Goal: Transaction & Acquisition: Purchase product/service

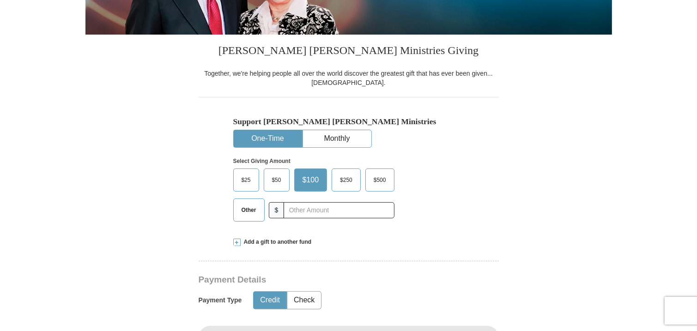
click at [249, 180] on span "$25" at bounding box center [246, 180] width 18 height 14
click at [0, 0] on input "$25" at bounding box center [0, 0] width 0 height 0
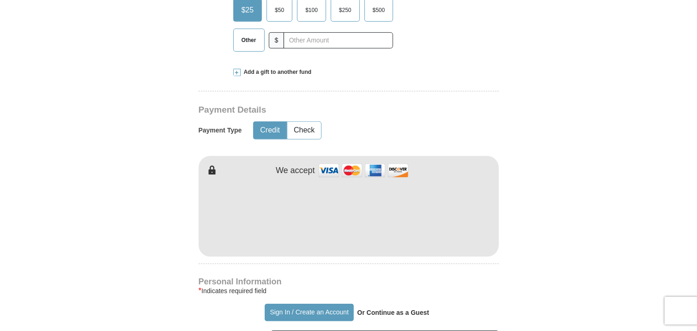
scroll to position [376, 0]
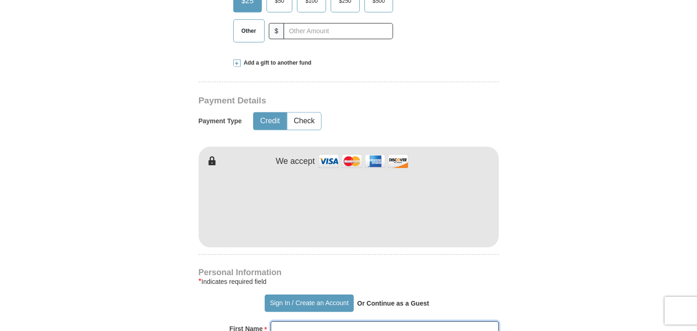
type input "Jacequline"
type input "[PERSON_NAME]"
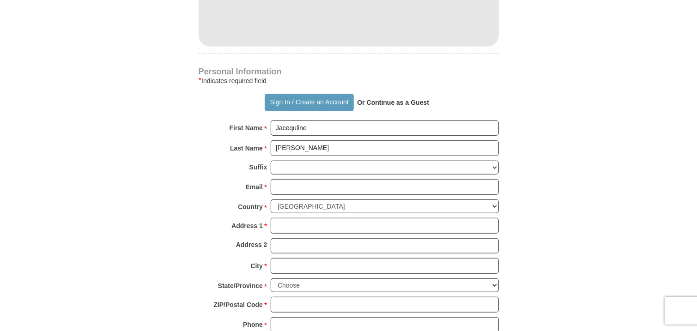
scroll to position [582, 0]
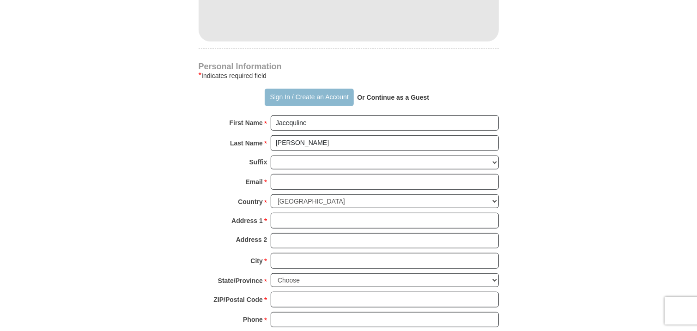
click at [327, 103] on button "Sign In / Create an Account" at bounding box center [309, 98] width 89 height 18
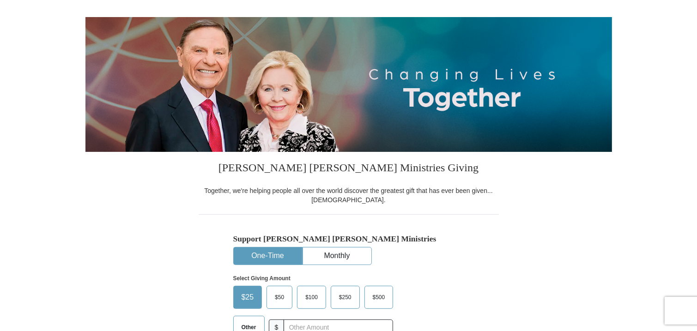
select select "IL"
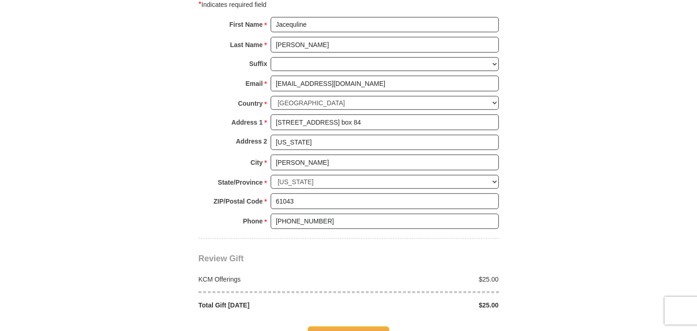
scroll to position [634, 0]
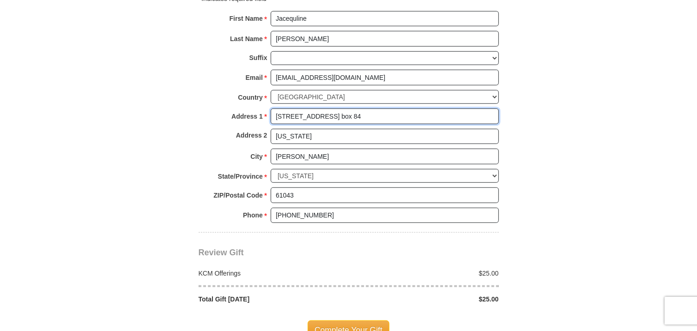
drag, startPoint x: 369, startPoint y: 117, endPoint x: 271, endPoint y: 125, distance: 98.7
click at [271, 125] on div "Address 1 * 207 South 1st ave., p.o. box 84 Please enter Address 1" at bounding box center [349, 119] width 300 height 20
type input "9304 North 2nd Street"
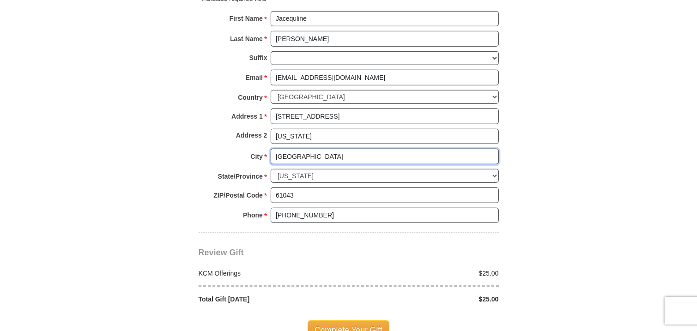
type input "Machesney Park"
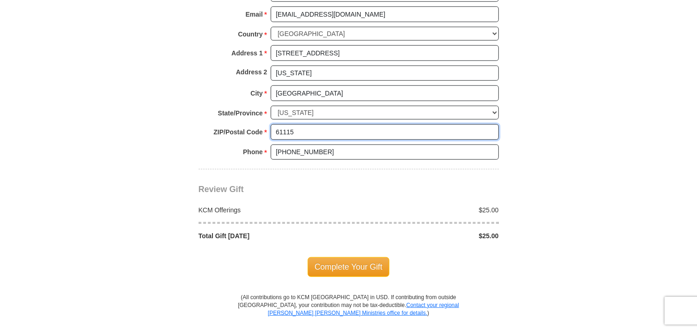
scroll to position [699, 0]
type input "61115"
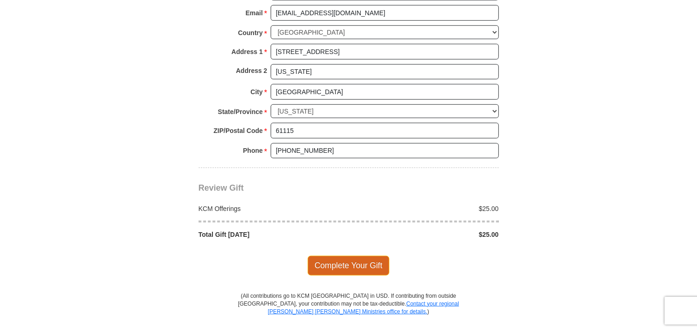
click at [341, 268] on span "Complete Your Gift" at bounding box center [349, 265] width 82 height 19
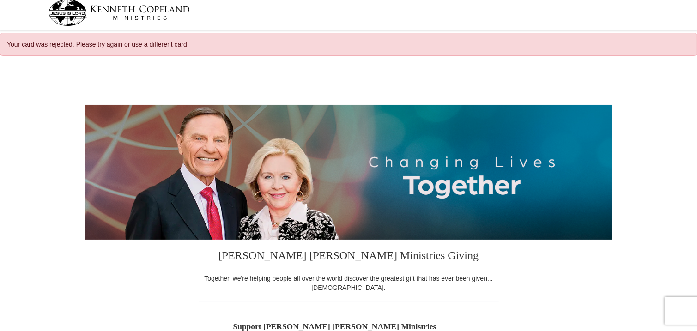
select select "IL"
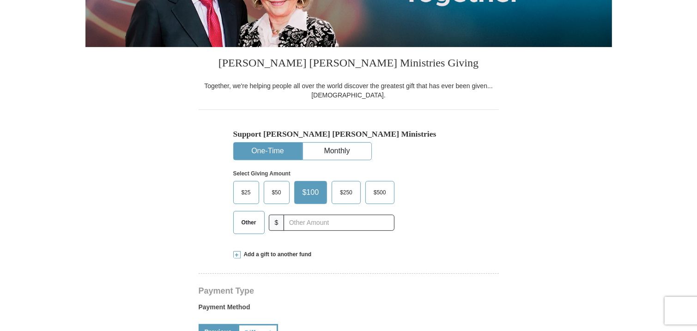
scroll to position [202, 0]
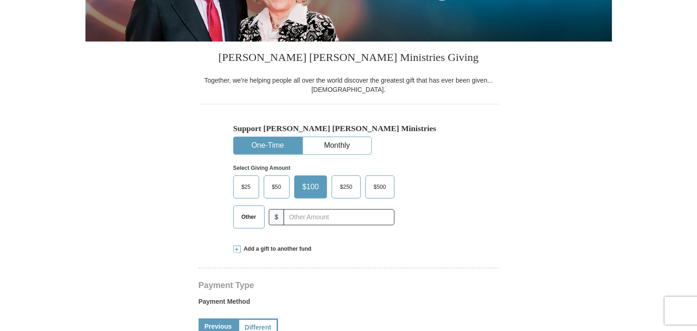
click at [255, 184] on label "$25" at bounding box center [246, 187] width 25 height 22
click at [0, 0] on input "$25" at bounding box center [0, 0] width 0 height 0
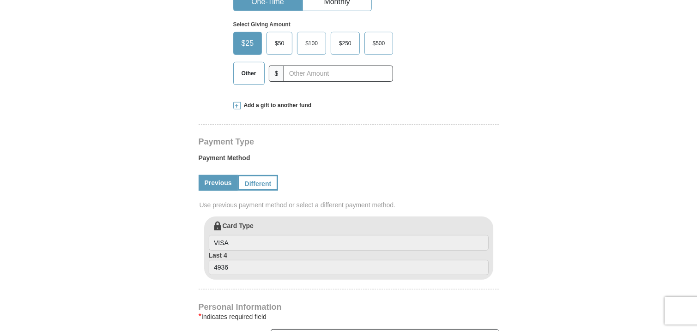
scroll to position [346, 0]
click at [247, 267] on input "4936" at bounding box center [349, 267] width 280 height 16
click at [258, 184] on link "Different" at bounding box center [257, 183] width 39 height 16
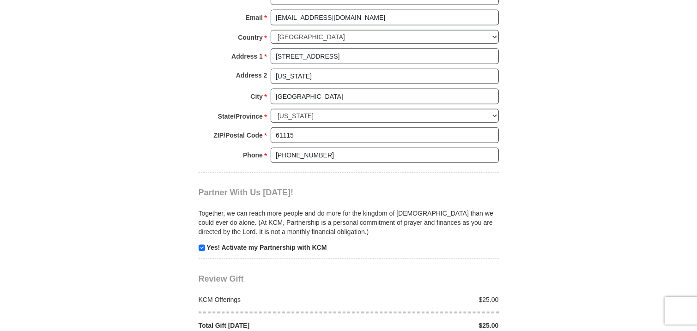
scroll to position [818, 0]
click at [202, 244] on input "checkbox" at bounding box center [202, 247] width 6 height 6
checkbox input "false"
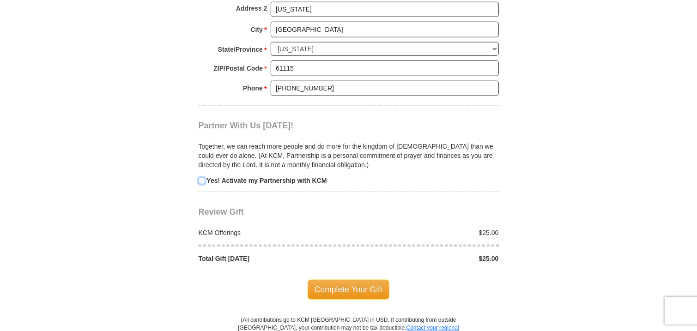
scroll to position [888, 0]
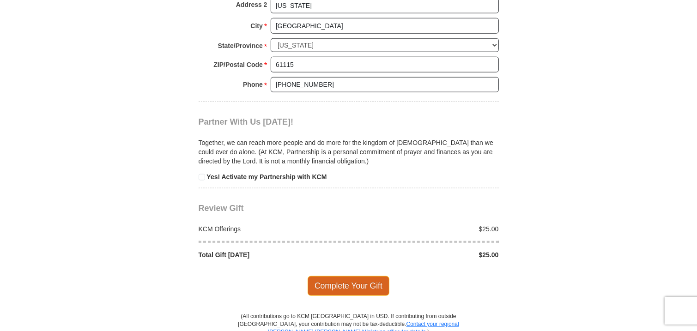
click at [347, 288] on span "Complete Your Gift" at bounding box center [349, 285] width 82 height 19
